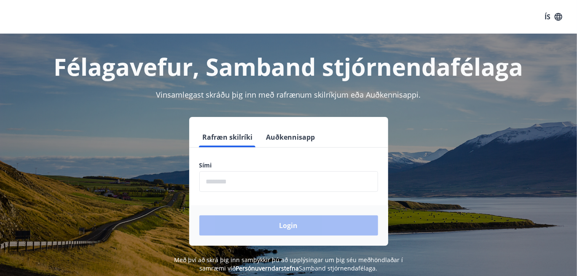
click at [240, 183] on input "phone" at bounding box center [288, 181] width 179 height 21
type input "********"
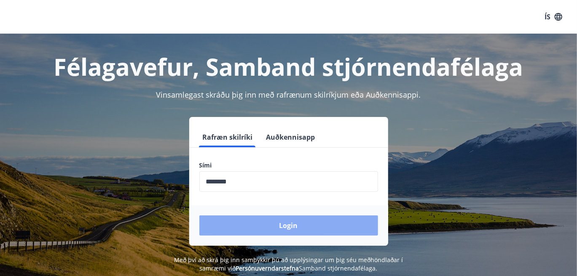
click at [292, 222] on button "Login" at bounding box center [288, 226] width 179 height 20
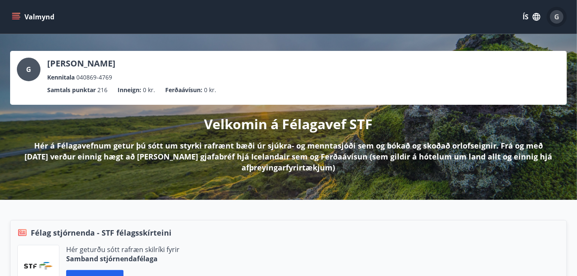
click at [559, 22] on div "G" at bounding box center [556, 16] width 13 height 13
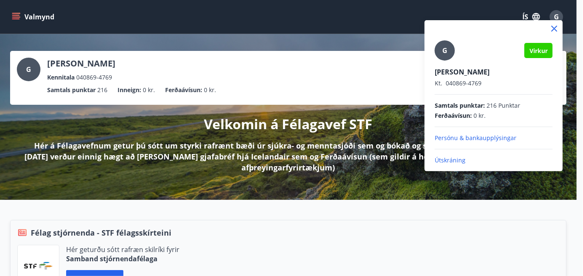
click at [452, 159] on p "Útskráning" at bounding box center [494, 160] width 118 height 8
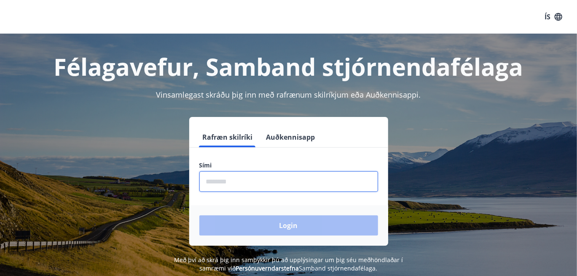
click at [253, 174] on input "phone" at bounding box center [288, 181] width 179 height 21
type input "********"
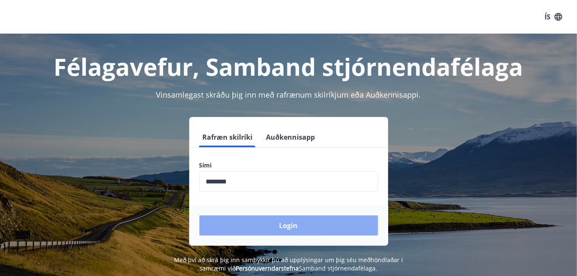
click at [301, 220] on button "Login" at bounding box center [288, 226] width 179 height 20
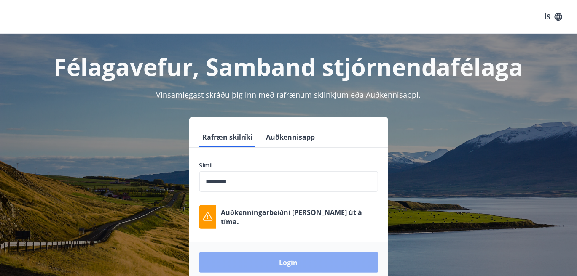
click at [294, 259] on button "Login" at bounding box center [288, 263] width 179 height 20
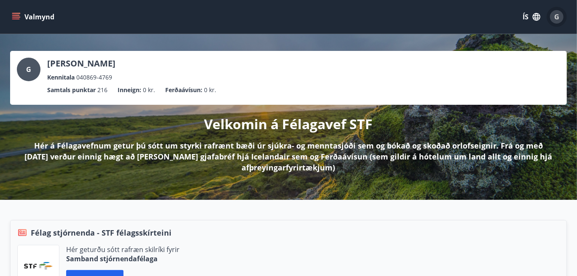
click at [555, 22] on div "G" at bounding box center [556, 16] width 13 height 13
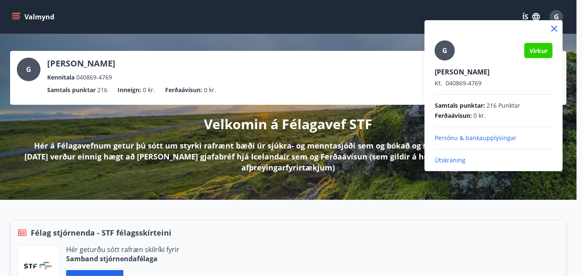
click at [495, 137] on p "Persónu & bankaupplýsingar" at bounding box center [494, 138] width 118 height 8
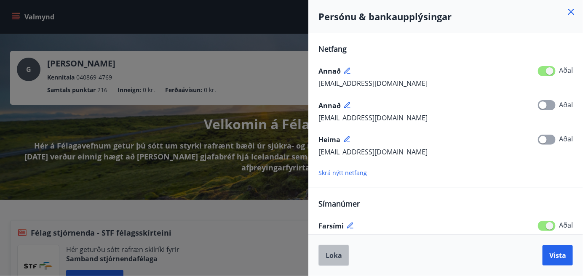
click at [335, 257] on span "Loka" at bounding box center [334, 255] width 16 height 9
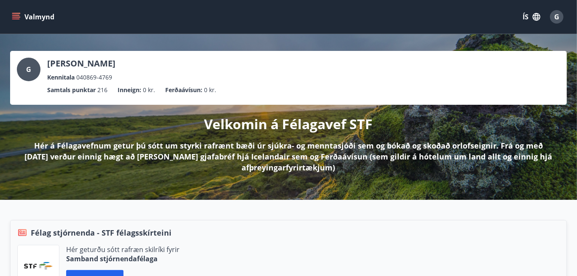
click at [16, 17] on icon "menu" at bounding box center [16, 16] width 9 height 1
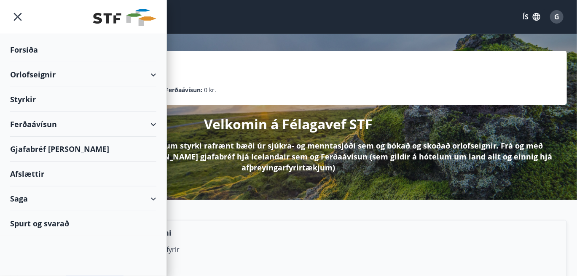
click at [22, 149] on div "Gjafabréf [PERSON_NAME]" at bounding box center [83, 149] width 146 height 25
click at [16, 16] on icon "menu" at bounding box center [17, 16] width 15 height 15
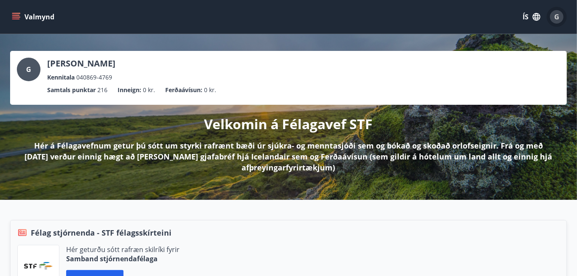
click at [560, 11] on div "G" at bounding box center [556, 16] width 13 height 13
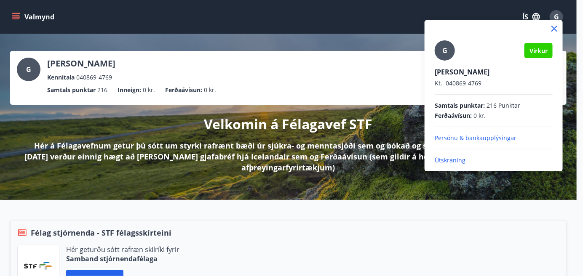
click at [454, 162] on p "Útskráning" at bounding box center [494, 160] width 118 height 8
